Goal: Transaction & Acquisition: Download file/media

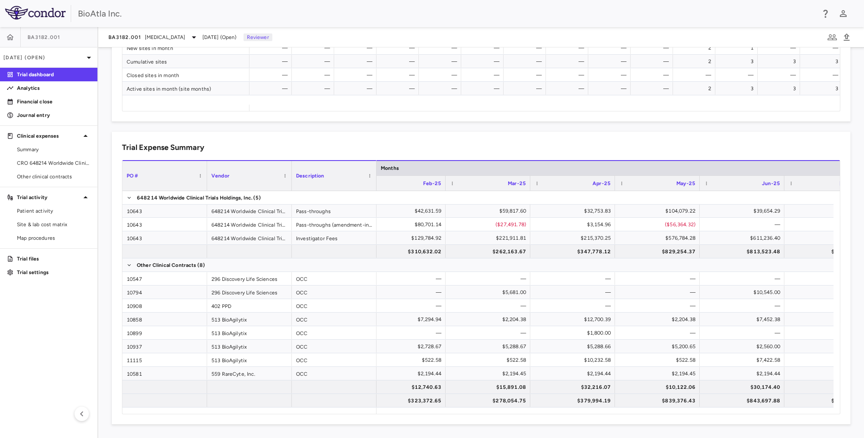
scroll to position [0, 2789]
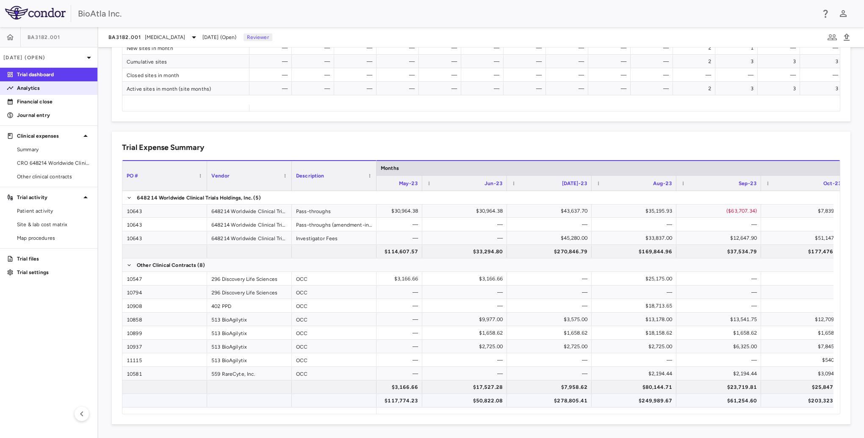
click at [42, 89] on p "Analytics" at bounding box center [54, 88] width 74 height 8
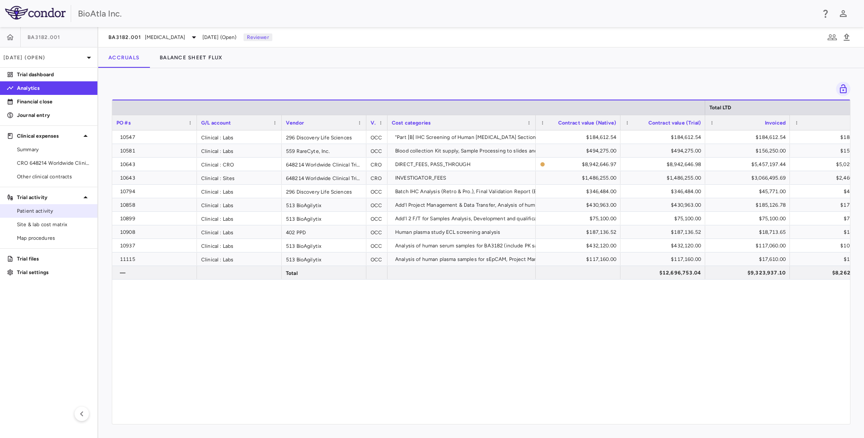
click at [41, 213] on span "Patient activity" at bounding box center [54, 211] width 74 height 8
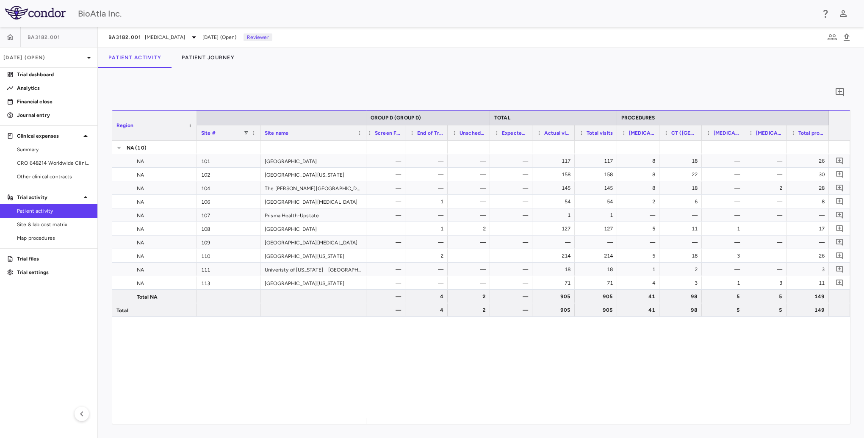
scroll to position [0, 9661]
click at [41, 228] on span "Site & lab cost matrix" at bounding box center [54, 225] width 74 height 8
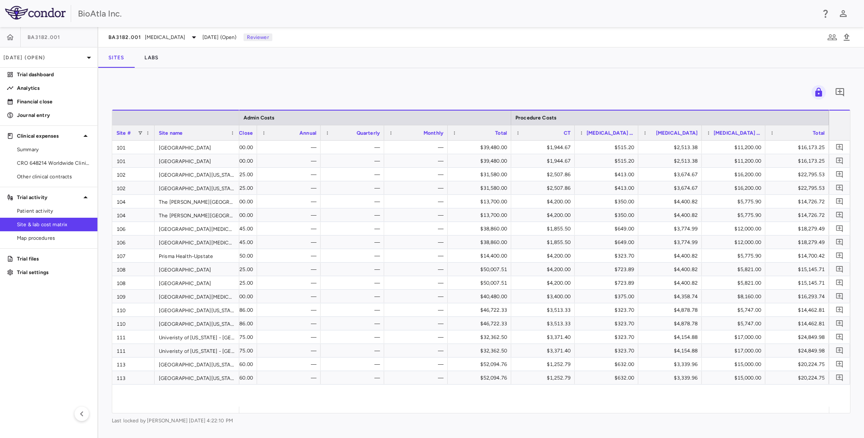
scroll to position [0, 13478]
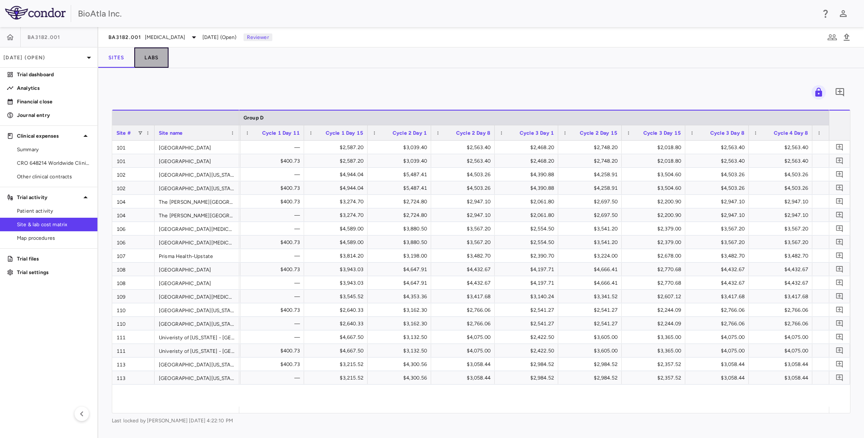
click at [153, 63] on button "Labs" at bounding box center [151, 57] width 34 height 20
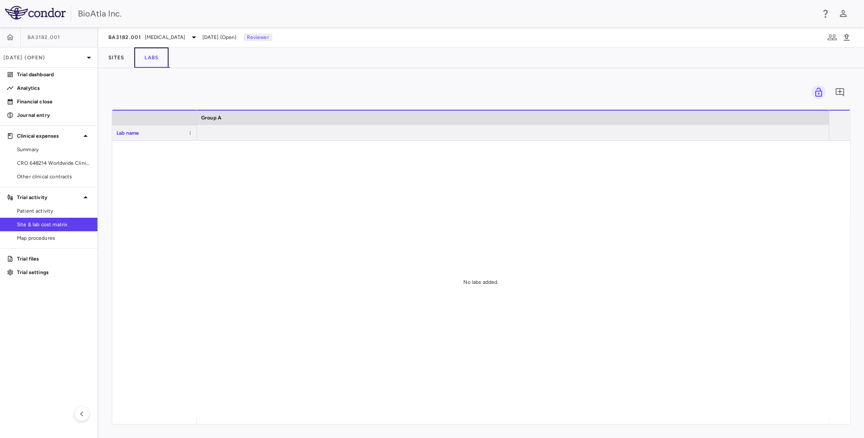
scroll to position [0, 4811]
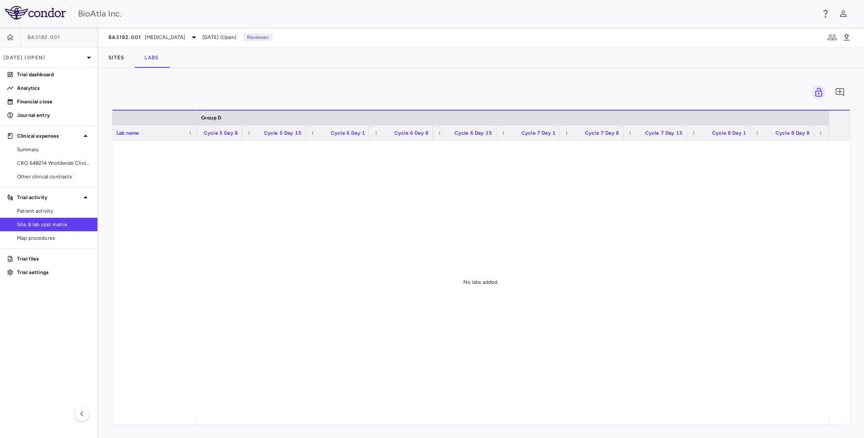
click at [39, 224] on span "Site & lab cost matrix" at bounding box center [54, 225] width 74 height 8
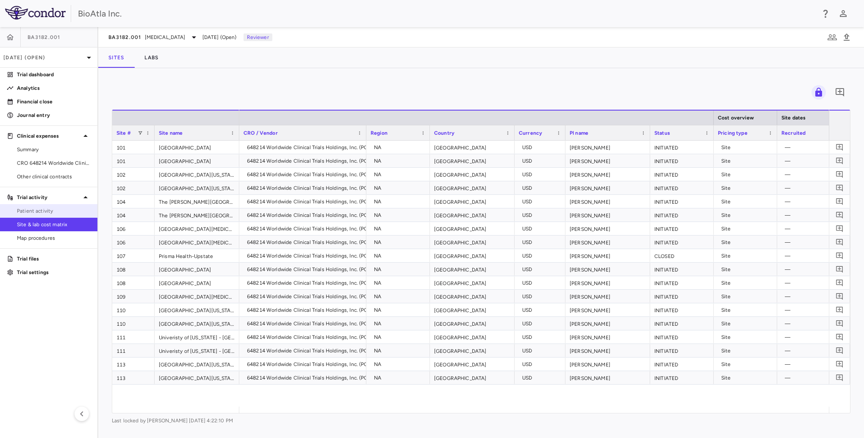
click at [39, 211] on span "Patient activity" at bounding box center [54, 211] width 74 height 8
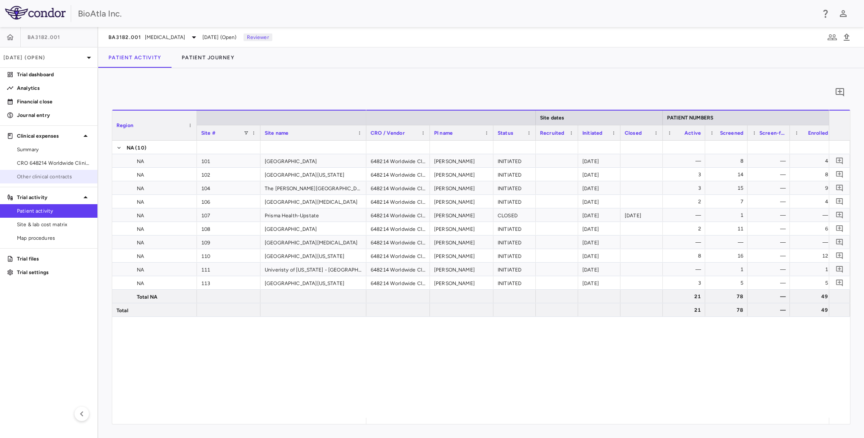
click at [41, 179] on span "Other clinical contracts" at bounding box center [54, 177] width 74 height 8
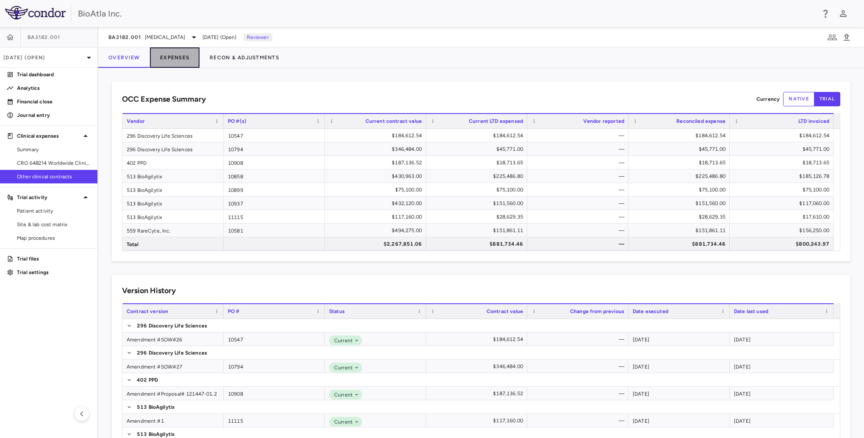
click at [175, 61] on button "Expenses" at bounding box center [175, 57] width 50 height 20
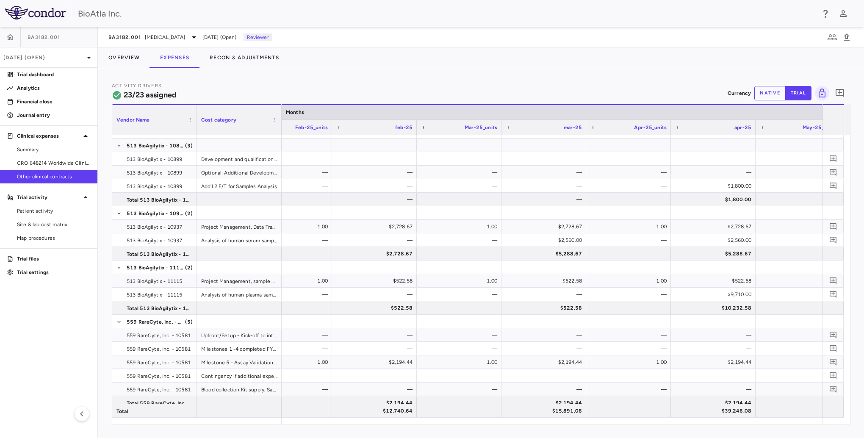
scroll to position [0, 5691]
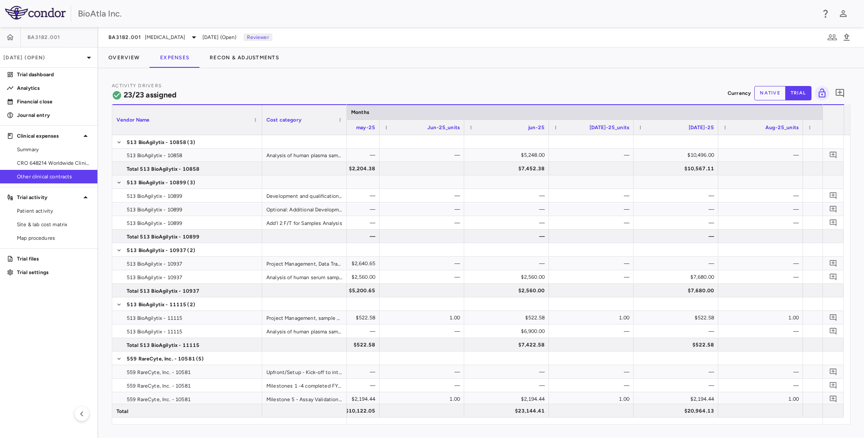
drag, startPoint x: 195, startPoint y: 111, endPoint x: 261, endPoint y: 123, distance: 66.4
click at [261, 123] on div at bounding box center [261, 120] width 3 height 30
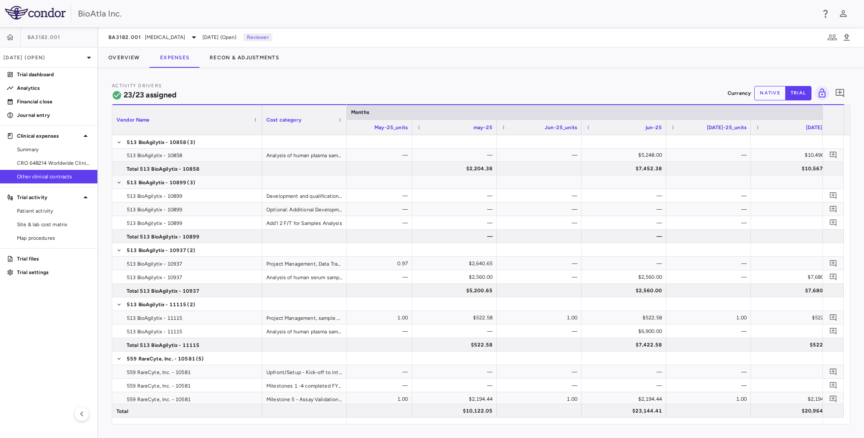
scroll to position [0, 6126]
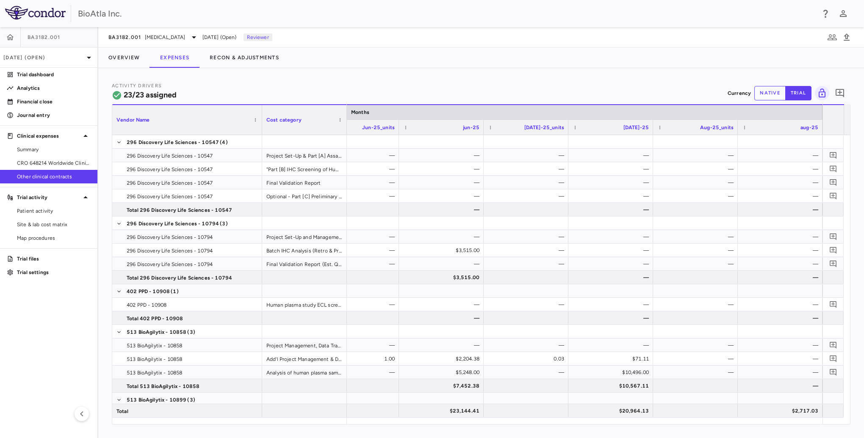
drag, startPoint x: 32, startPoint y: 159, endPoint x: 124, endPoint y: 27, distance: 161.3
click at [32, 159] on span "CRO 648214 Worldwide Clinical Trials Holdings, Inc." at bounding box center [54, 163] width 74 height 8
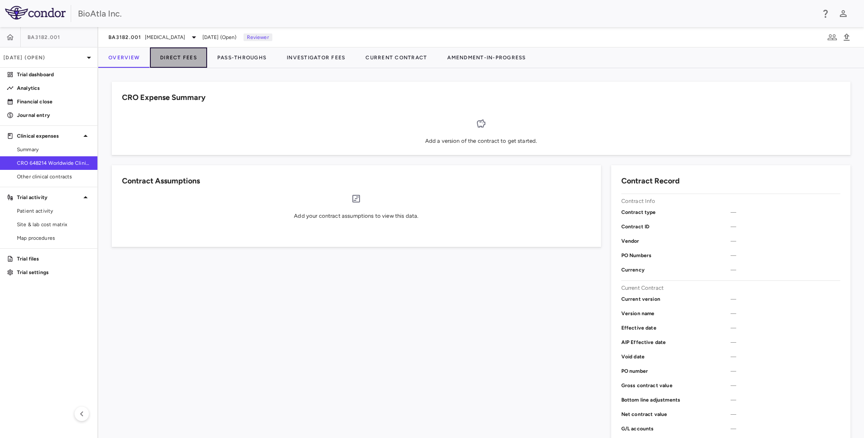
drag, startPoint x: 192, startPoint y: 58, endPoint x: 188, endPoint y: 58, distance: 4.3
click at [191, 58] on button "Direct Fees" at bounding box center [178, 57] width 57 height 20
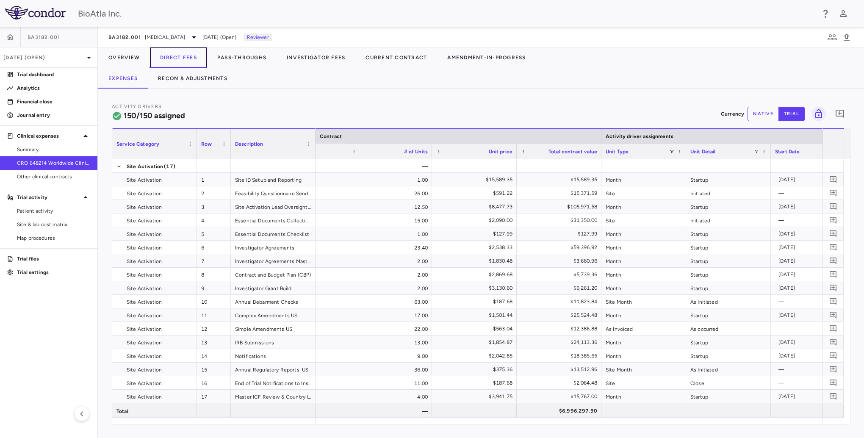
scroll to position [0, 506]
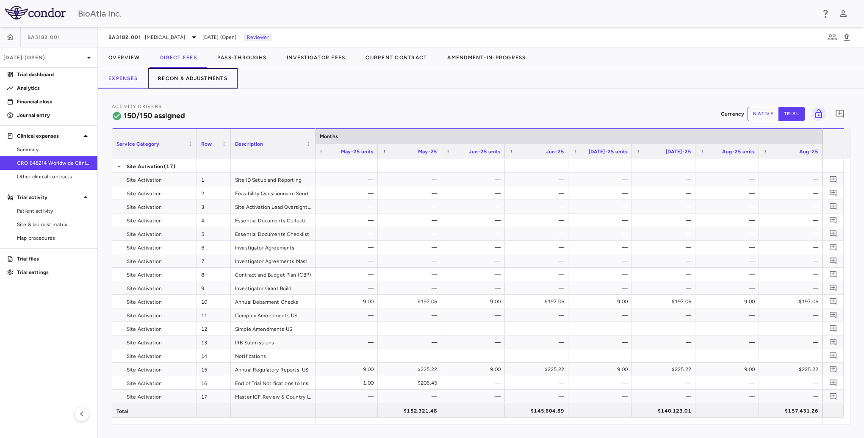
click at [182, 76] on button "Recon & Adjustments" at bounding box center [193, 78] width 90 height 20
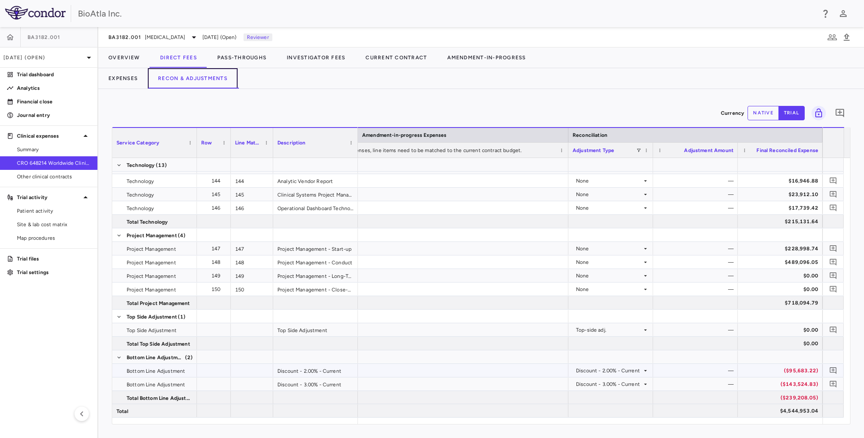
scroll to position [0, 1293]
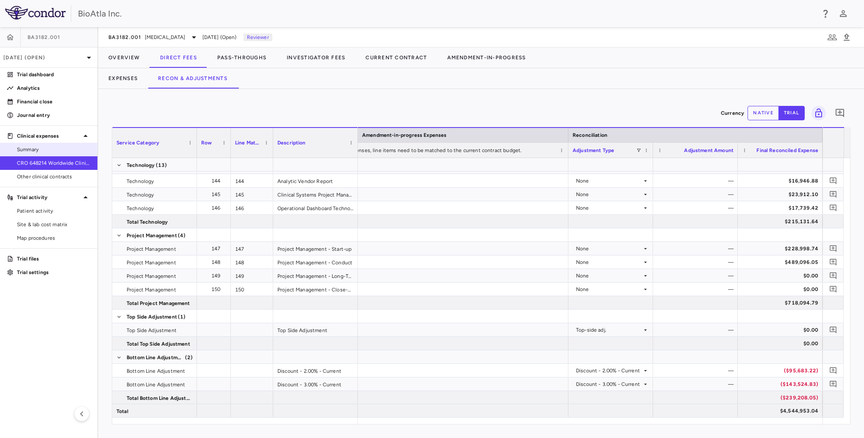
click at [33, 151] on span "Summary" at bounding box center [54, 150] width 74 height 8
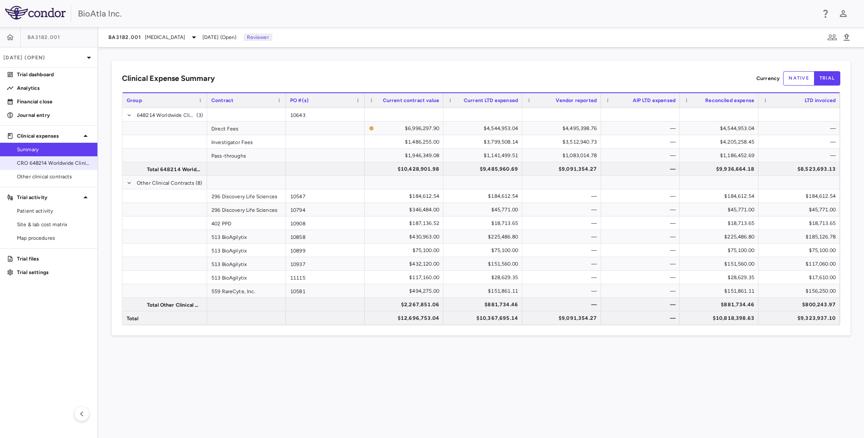
click at [56, 165] on span "CRO 648214 Worldwide Clinical Trials Holdings, Inc." at bounding box center [54, 163] width 74 height 8
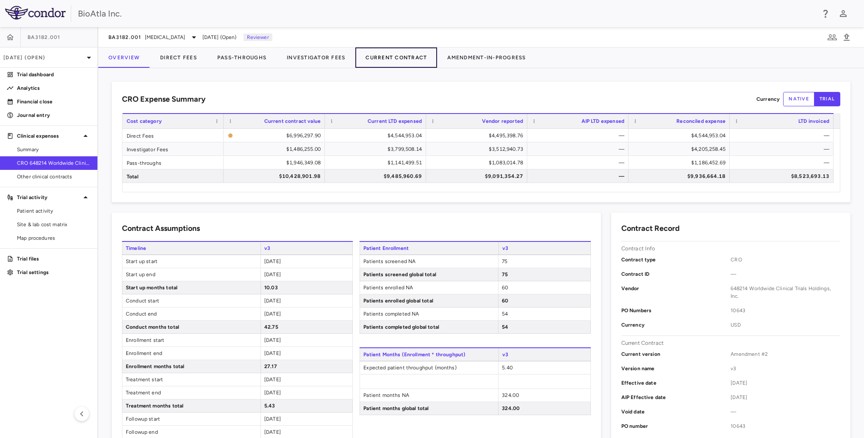
click at [407, 53] on button "Current Contract" at bounding box center [396, 57] width 82 height 20
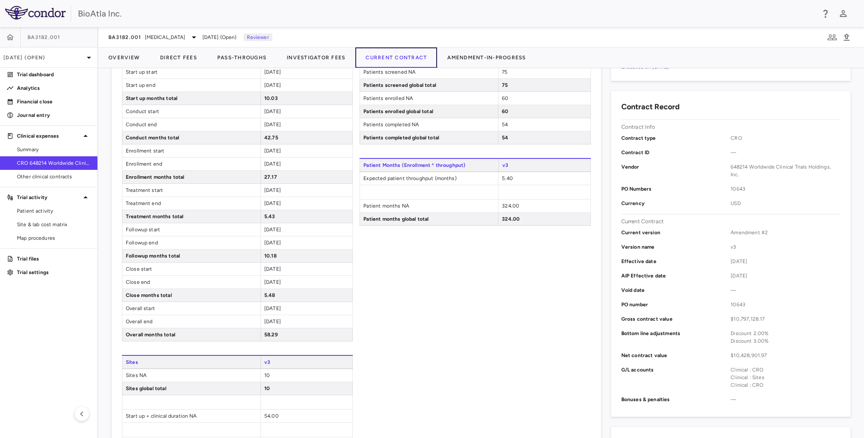
scroll to position [169, 0]
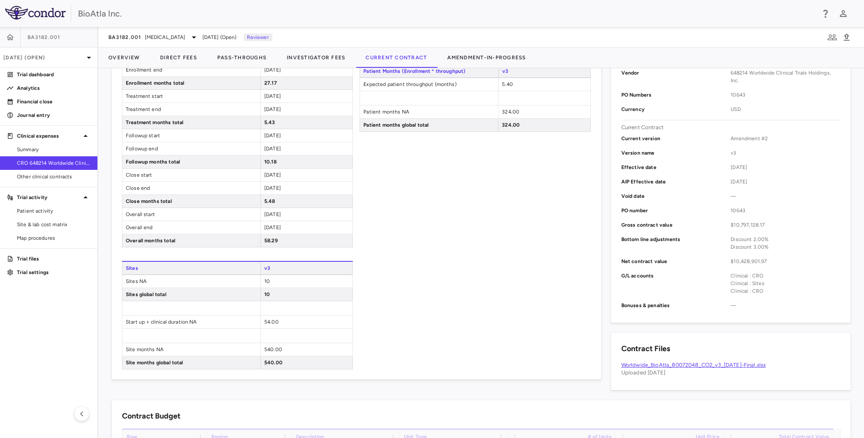
click at [729, 362] on link "Worldwide_BioAtla_80072048_CO2_v3_[DATE]-Final.xlsx" at bounding box center [693, 365] width 145 height 6
